Goal: Transaction & Acquisition: Purchase product/service

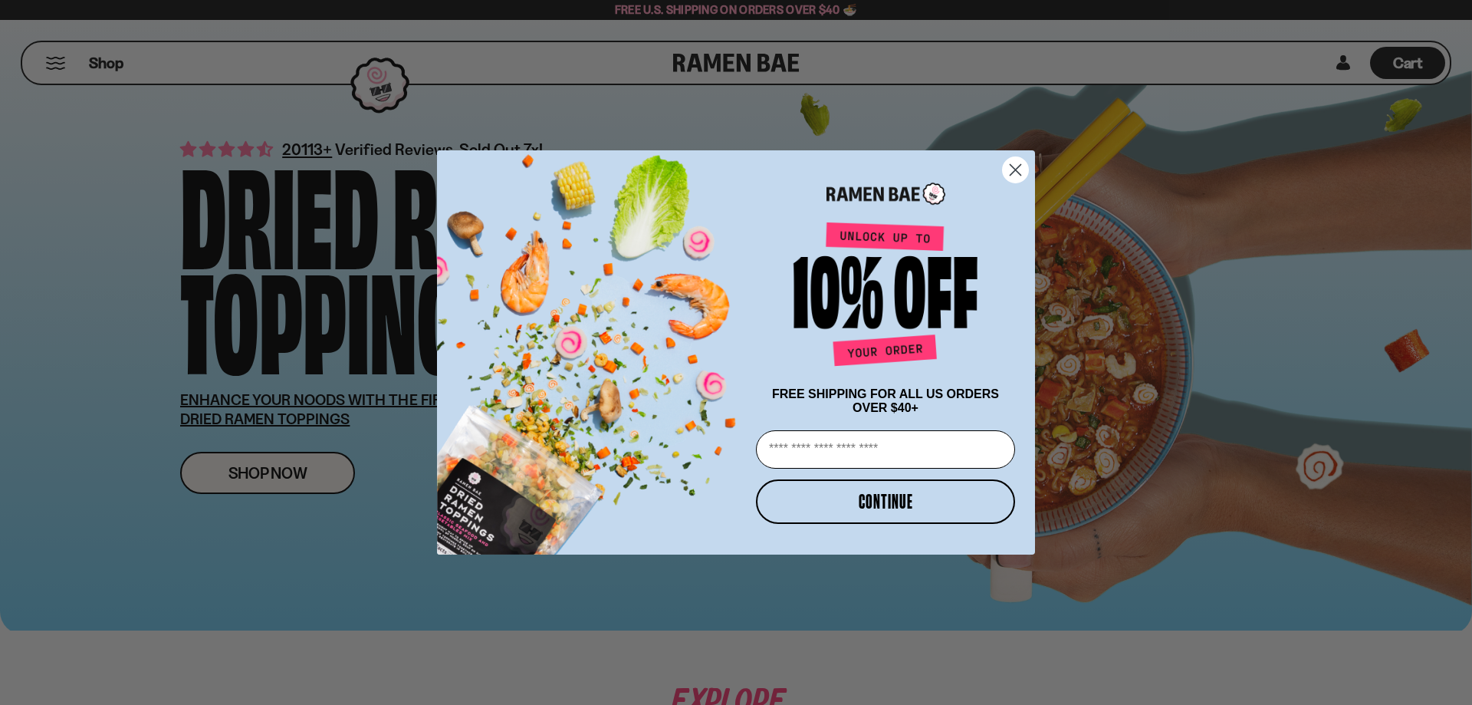
click at [1020, 169] on icon "Close dialog" at bounding box center [1016, 170] width 11 height 11
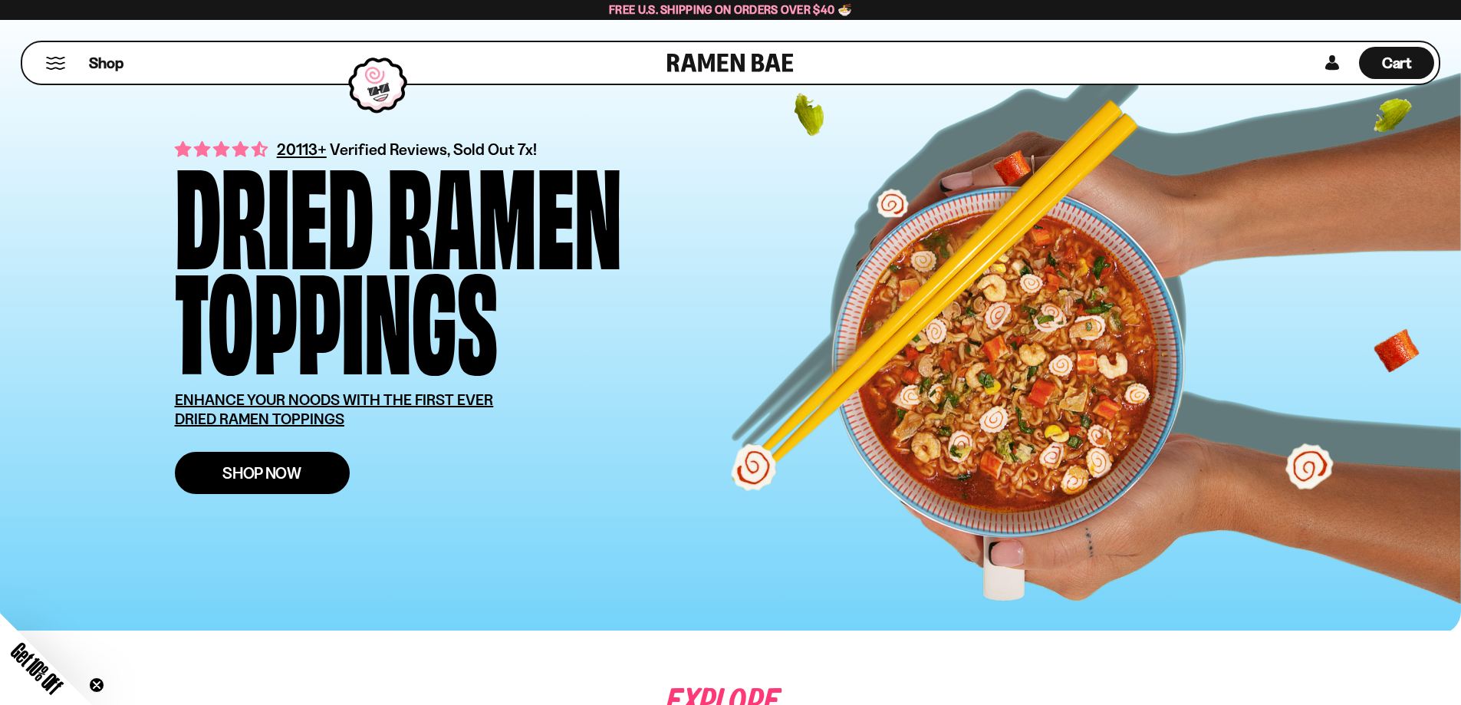
click at [306, 463] on link "Shop Now" at bounding box center [262, 473] width 175 height 42
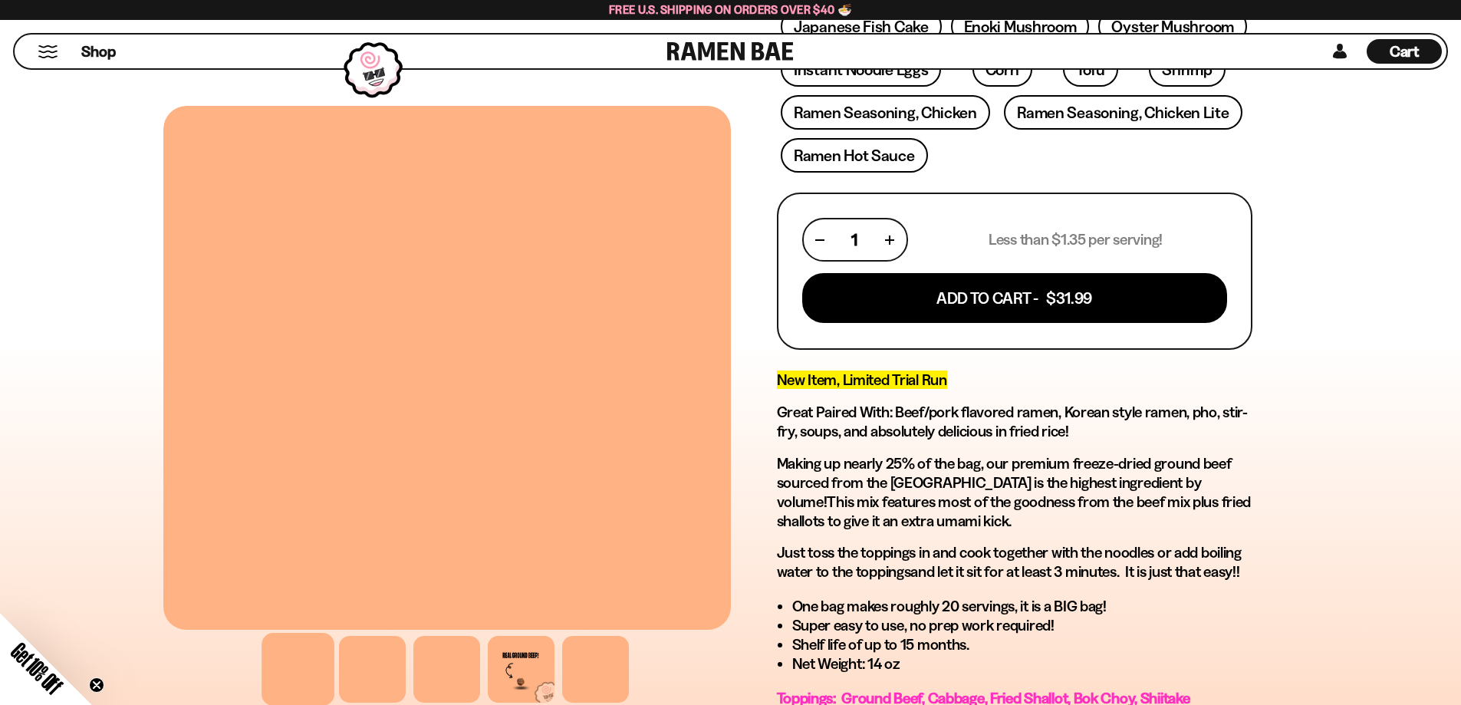
scroll to position [537, 0]
